Goal: Entertainment & Leisure: Consume media (video, audio)

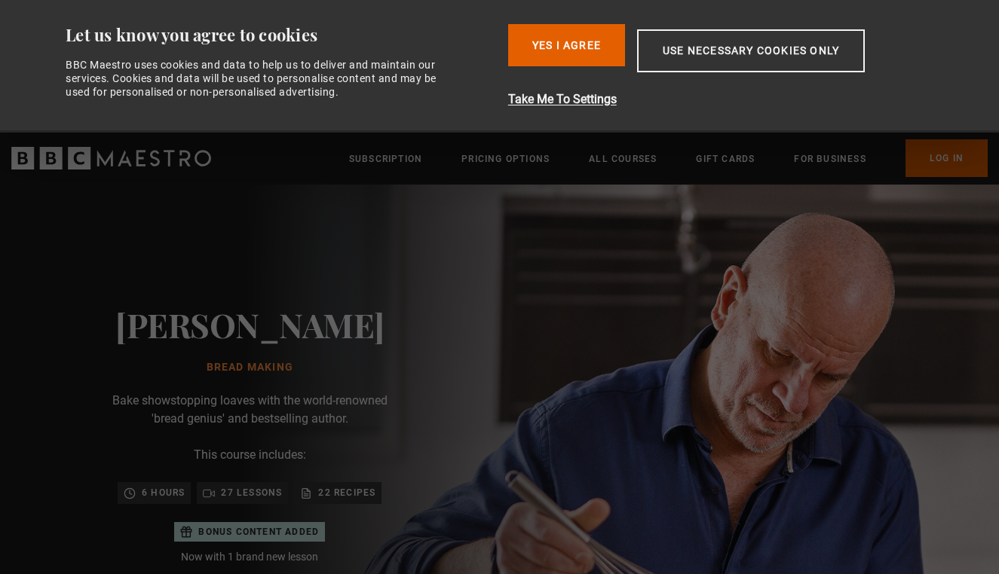
click at [500, 317] on div "Richard Bertinet Bread Making Bake showstopping loaves with the world-renowned …" at bounding box center [250, 496] width 500 height 622
click at [782, 57] on button "Use necessary cookies only" at bounding box center [751, 50] width 228 height 43
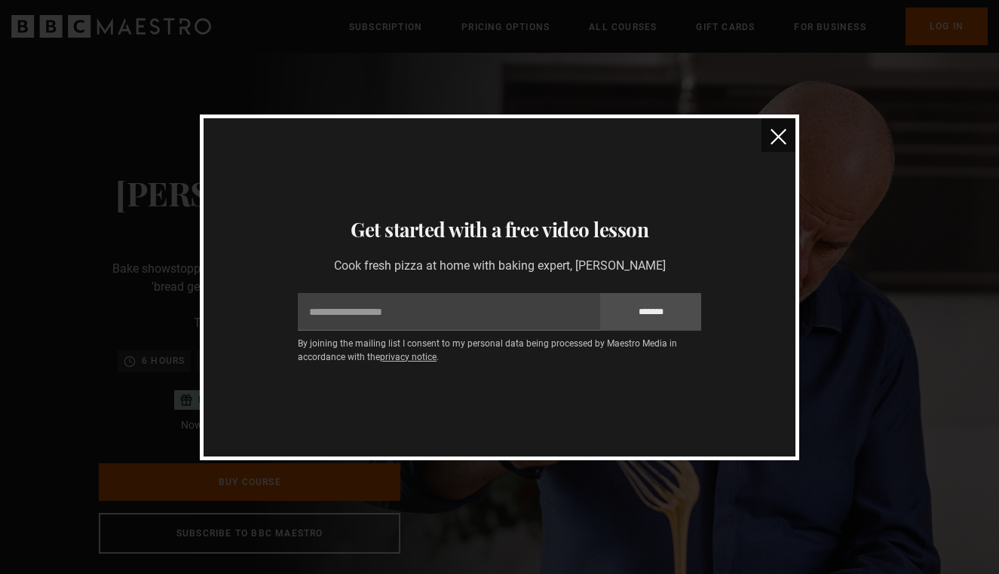
click at [780, 135] on img "close" at bounding box center [778, 137] width 16 height 16
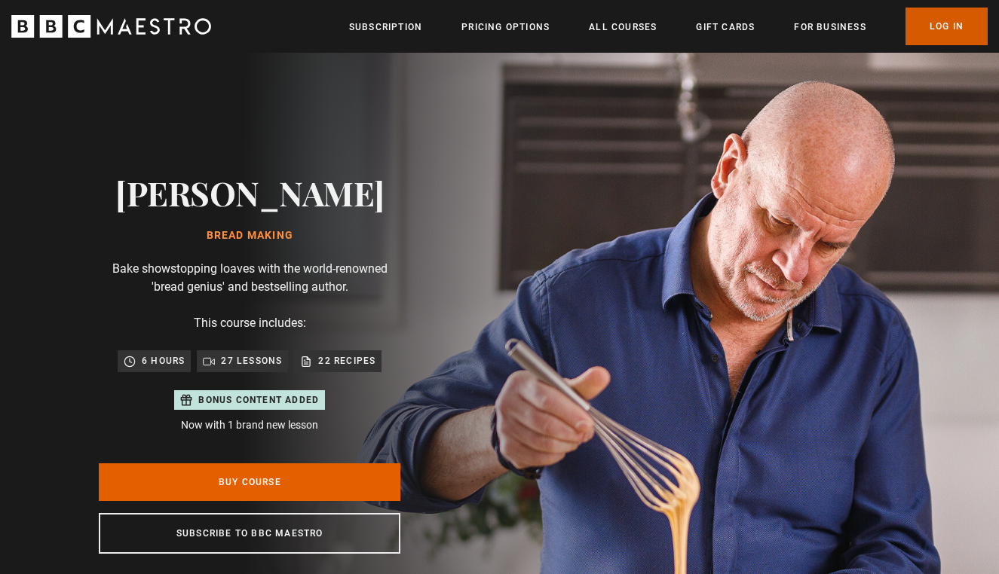
click at [946, 23] on link "Log In" at bounding box center [946, 27] width 82 height 38
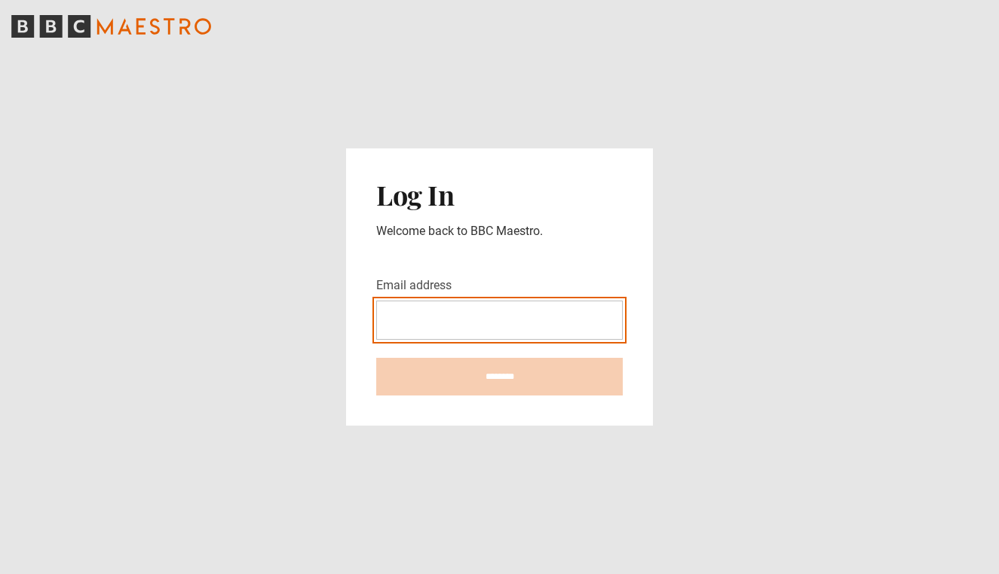
type input "**********"
click at [499, 377] on input "********" at bounding box center [499, 377] width 247 height 38
type input "**********"
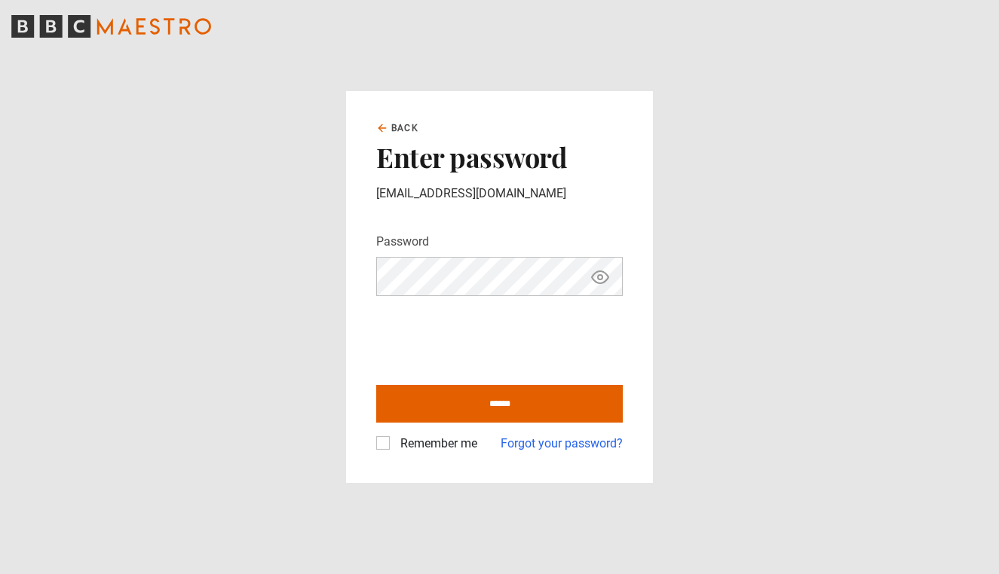
click at [394, 441] on label "Remember me" at bounding box center [435, 444] width 83 height 18
click at [519, 408] on input "******" at bounding box center [499, 404] width 247 height 38
type input "**********"
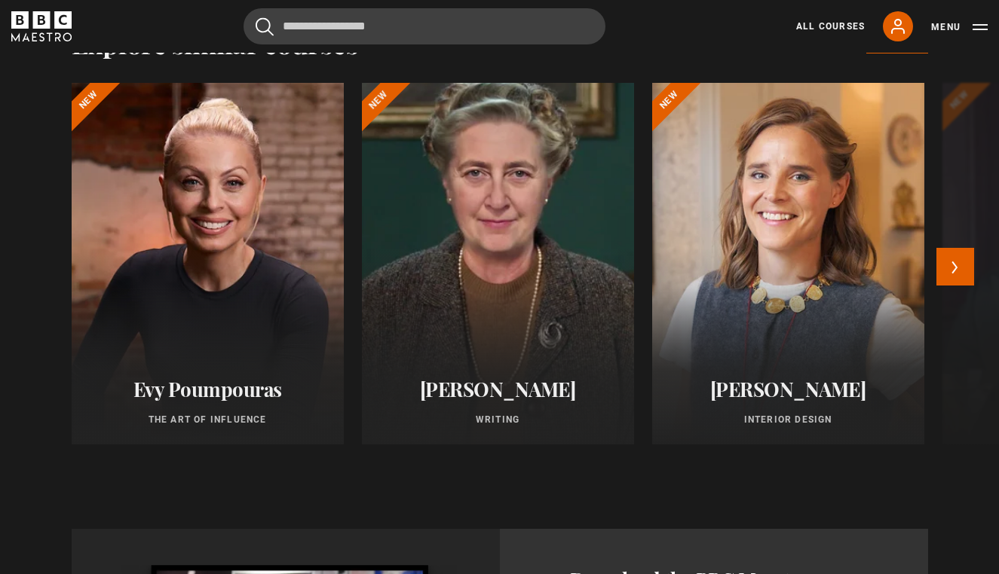
scroll to position [1389, 0]
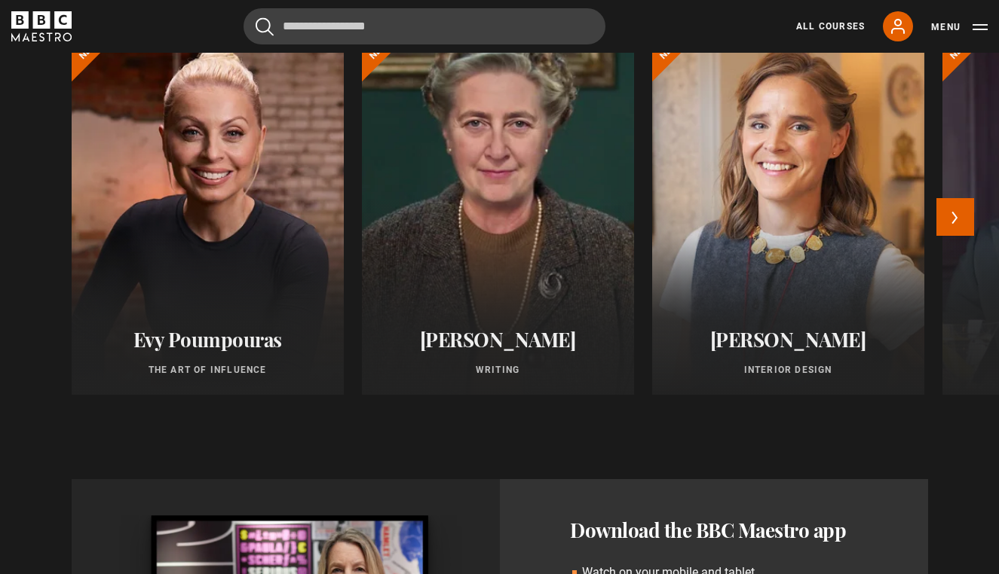
click at [485, 232] on div at bounding box center [497, 214] width 299 height 398
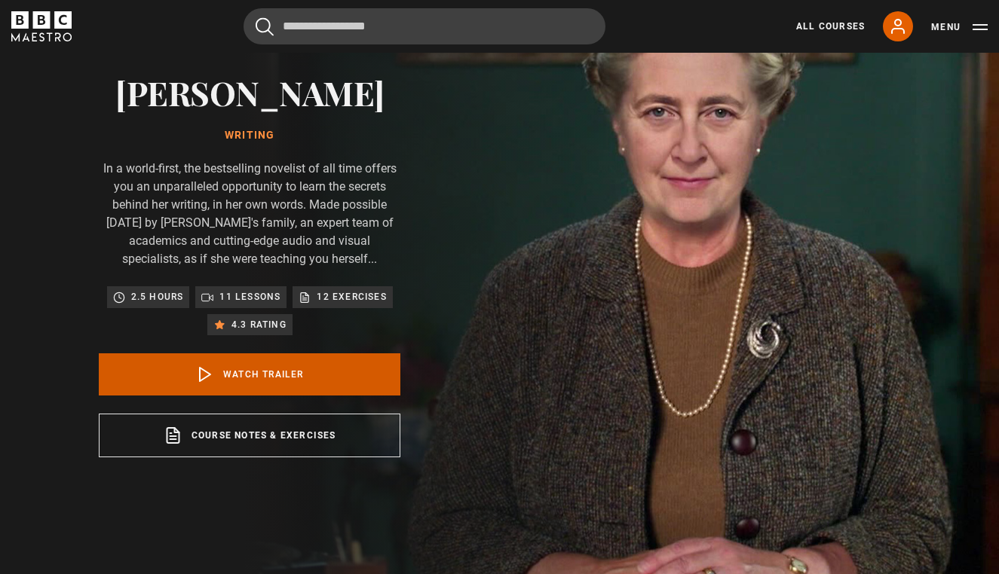
click at [314, 380] on link "Watch Trailer" at bounding box center [250, 375] width 302 height 42
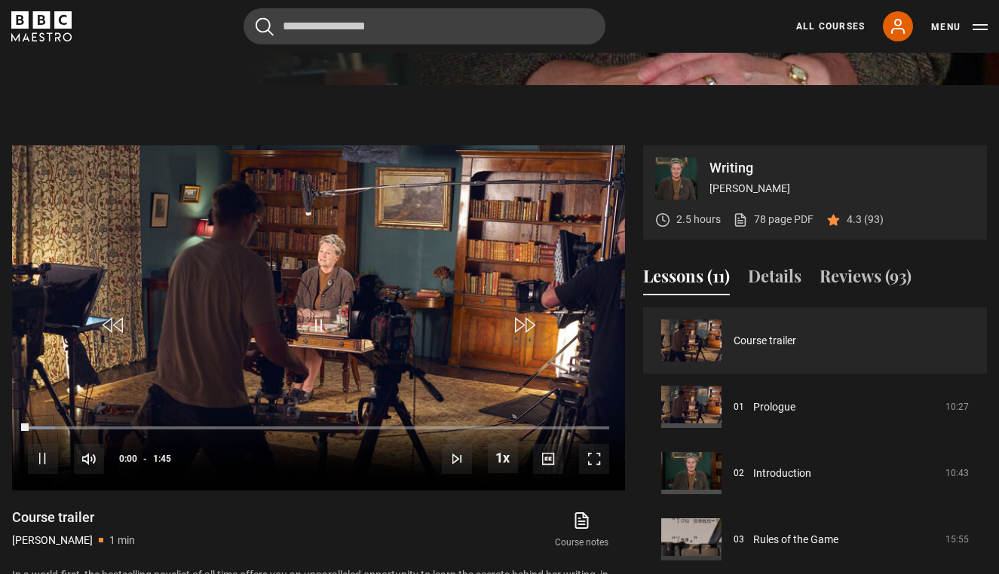
scroll to position [677, 0]
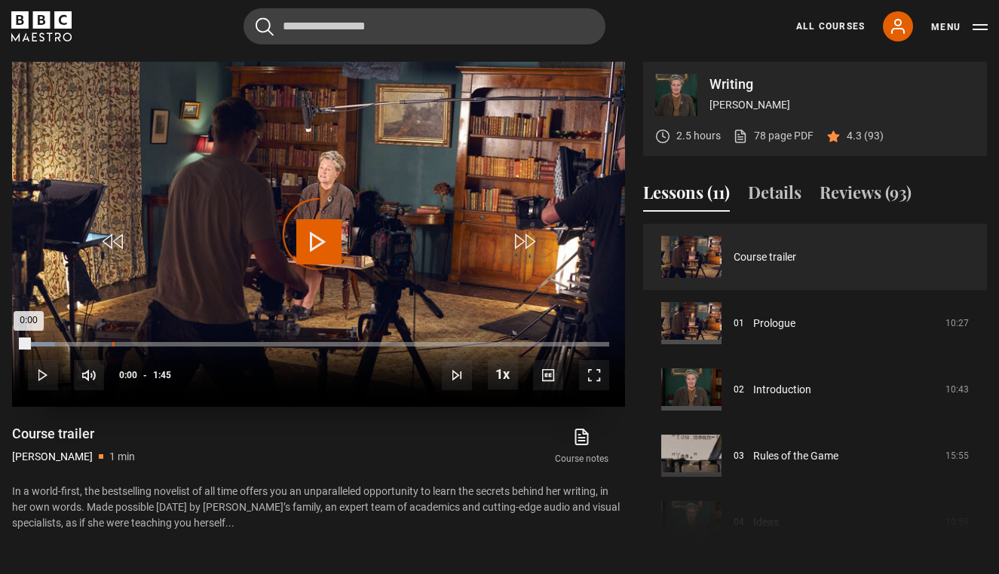
click at [112, 342] on div "Loaded : 4.67% 0:15 0:00" at bounding box center [318, 344] width 581 height 5
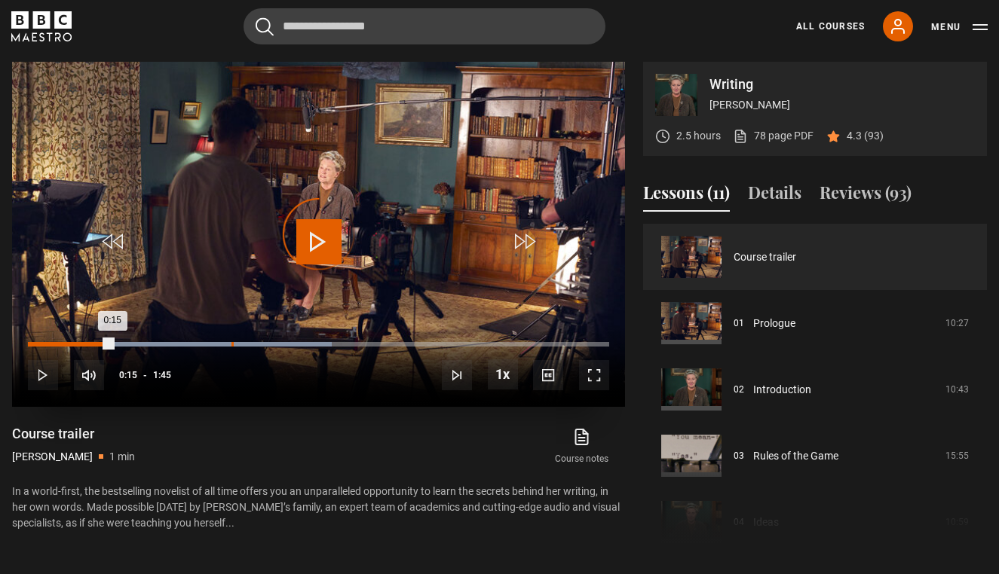
click at [231, 342] on div "Loaded : 52.30% 0:36 0:15" at bounding box center [318, 344] width 581 height 5
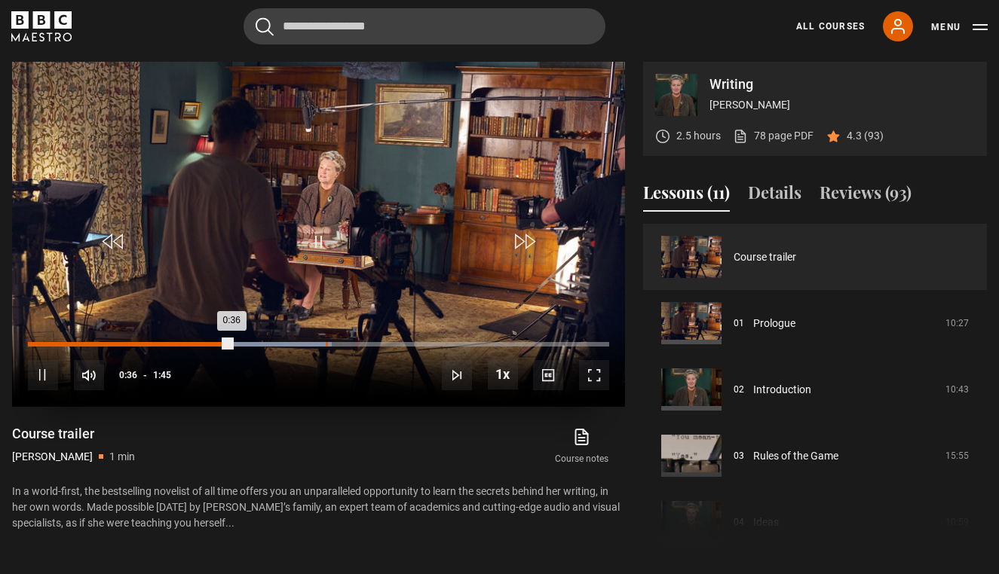
click at [326, 351] on div "Loaded : 52.30% 0:53 0:36" at bounding box center [318, 352] width 581 height 2
click at [389, 343] on div "Loaded : 52.30% 1:05 0:53" at bounding box center [318, 344] width 581 height 5
click at [443, 342] on div "1:15" at bounding box center [444, 344] width 2 height 5
click at [537, 342] on div "Loaded : 61.78% 1:31 1:15" at bounding box center [318, 344] width 581 height 5
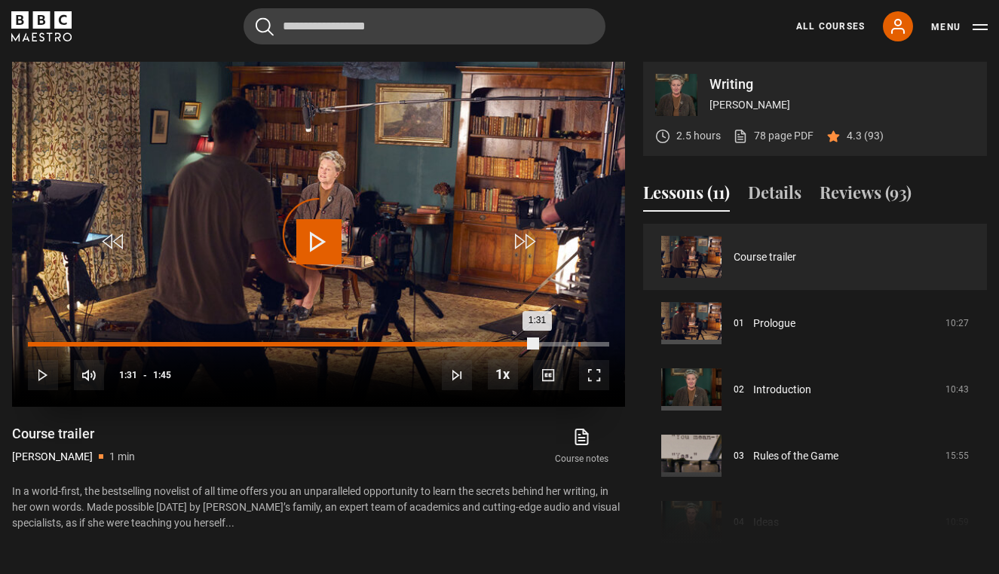
click at [578, 342] on div "1:39" at bounding box center [579, 344] width 2 height 5
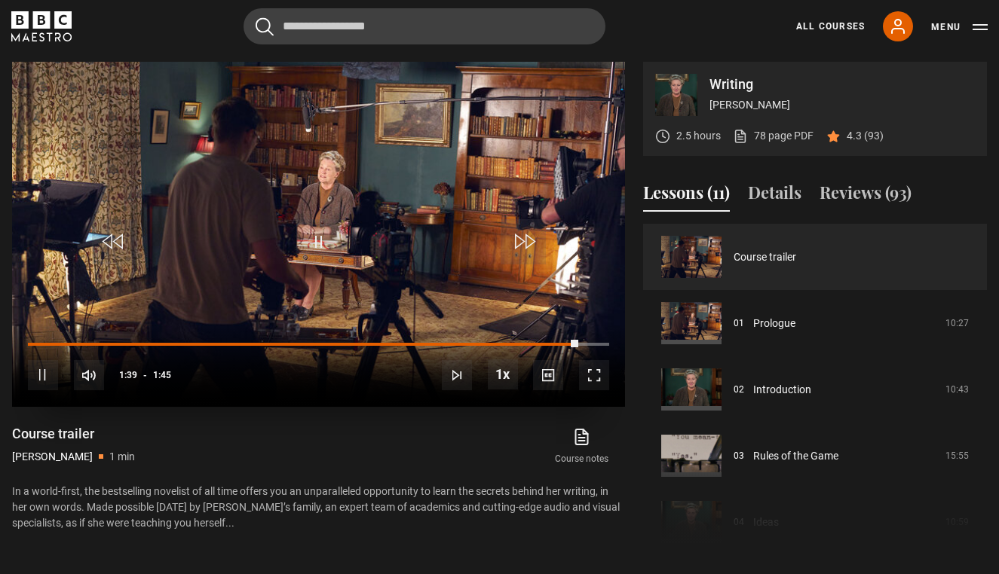
click at [355, 201] on video "Video Player" at bounding box center [318, 234] width 613 height 345
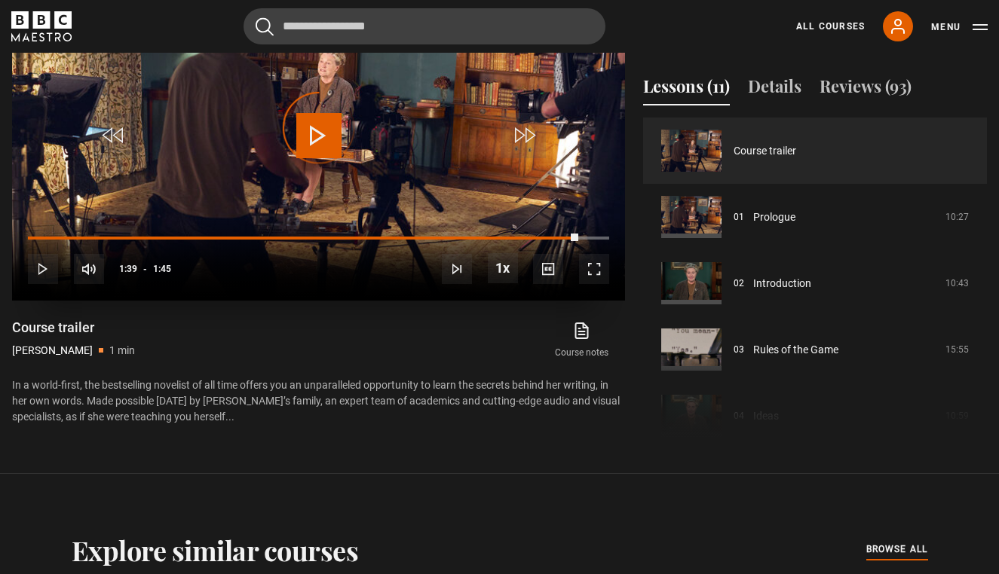
scroll to position [785, 0]
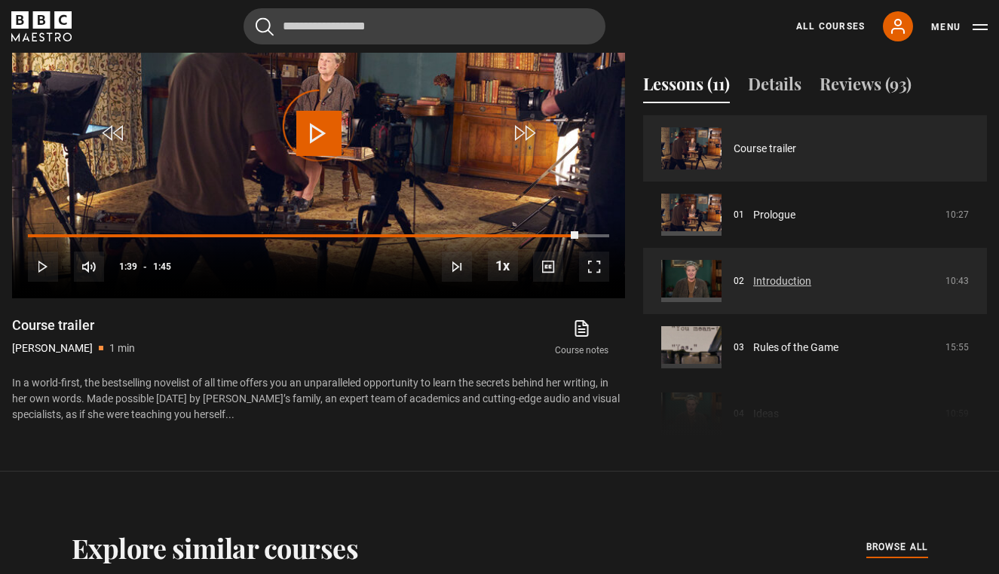
click at [783, 280] on link "Introduction" at bounding box center [782, 282] width 58 height 16
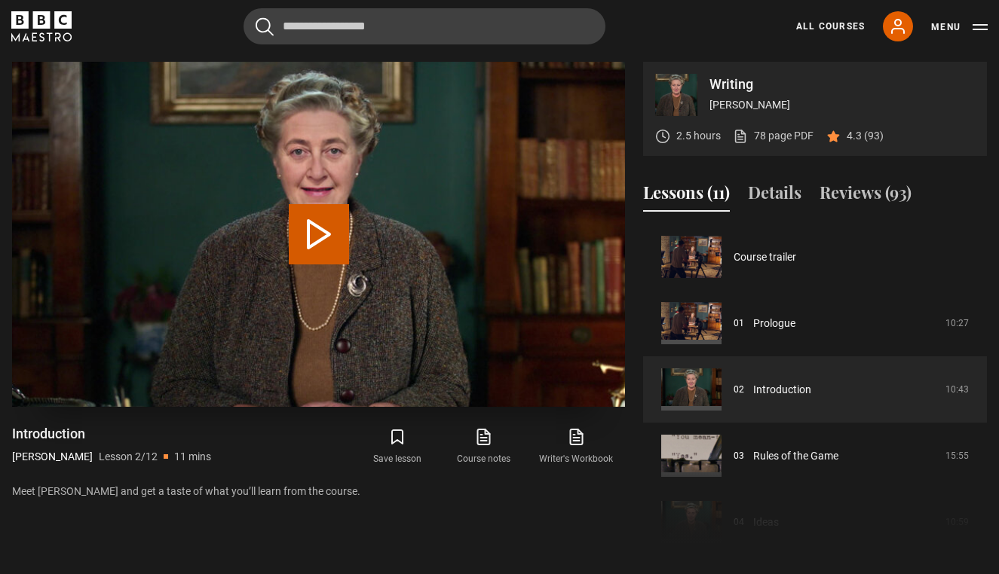
scroll to position [66, 0]
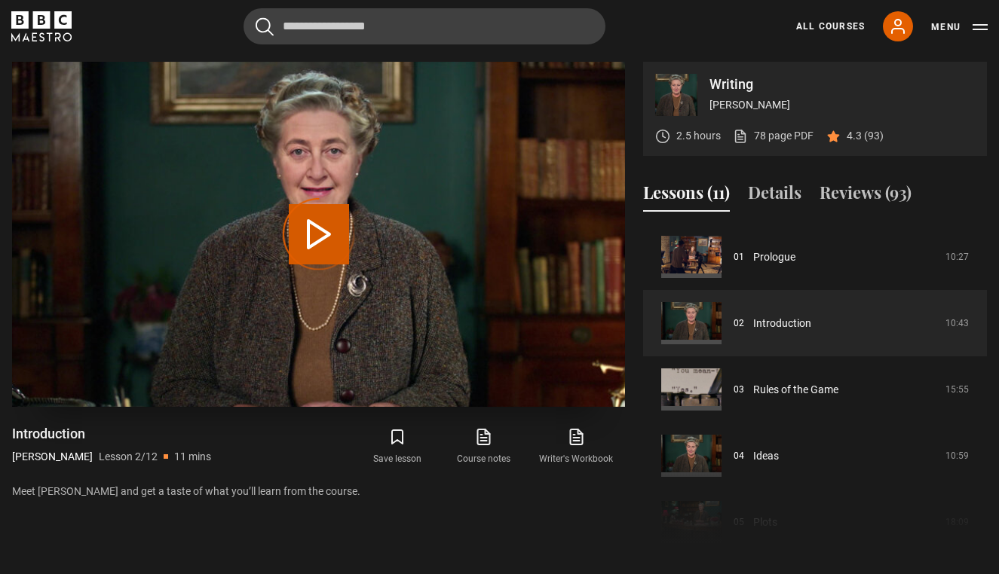
click at [315, 242] on button "Play Lesson Introduction" at bounding box center [319, 234] width 60 height 60
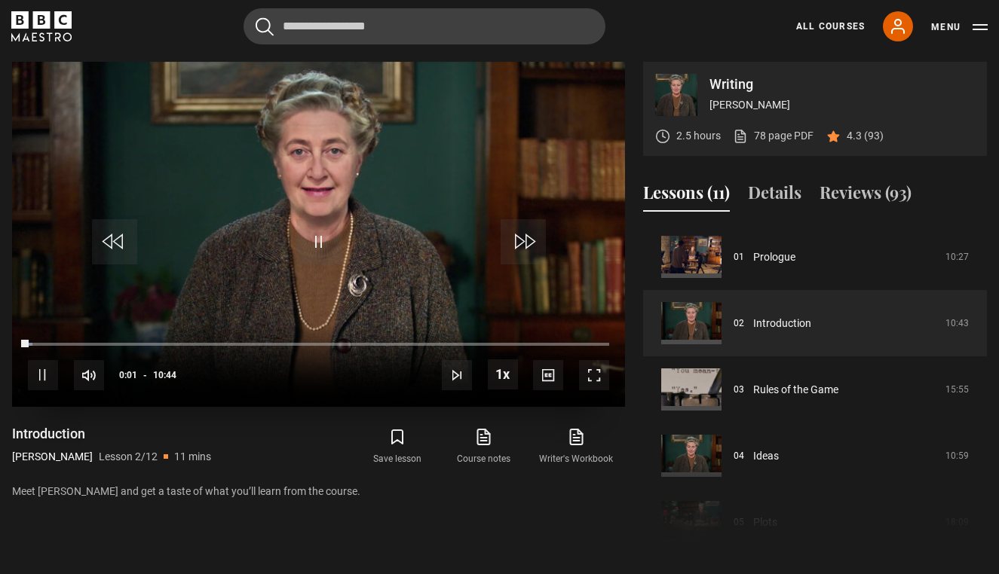
click at [76, 338] on div "10s Skip Back 10 seconds Pause 10s Skip Forward 10 seconds Loaded : 0.76% 00:53…" at bounding box center [318, 365] width 613 height 84
click at [79, 346] on div "10s Skip Back 10 seconds Pause 10s Skip Forward 10 seconds Loaded : 5.40% 00:54…" at bounding box center [318, 365] width 613 height 84
click at [81, 342] on div "00:59" at bounding box center [82, 344] width 2 height 5
click at [476, 198] on video "Video Player" at bounding box center [318, 234] width 613 height 345
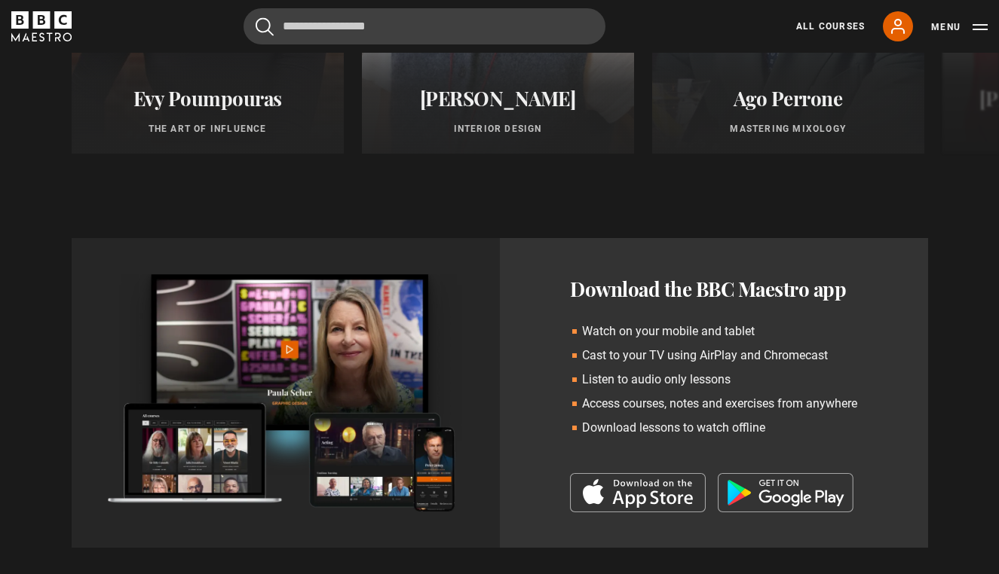
scroll to position [1582, 0]
